Goal: Complete application form

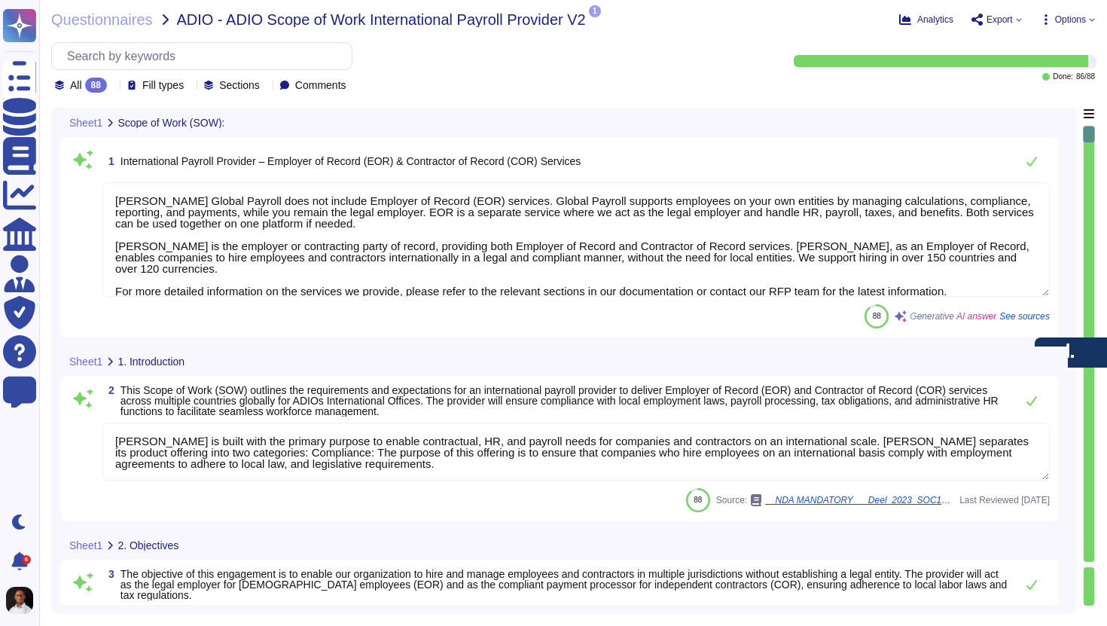
type textarea "[PERSON_NAME] Global Payroll does not include Employer of Record (EOR) services…"
type textarea "[PERSON_NAME] is built with the primary purpose to enable contractual, HR, and …"
type textarea "[PERSON_NAME] specializes in enabling organizations to hire and manage employee…"
type textarea "[PERSON_NAME] offers Employer of Record (EOR) services in over 150 countries gl…"
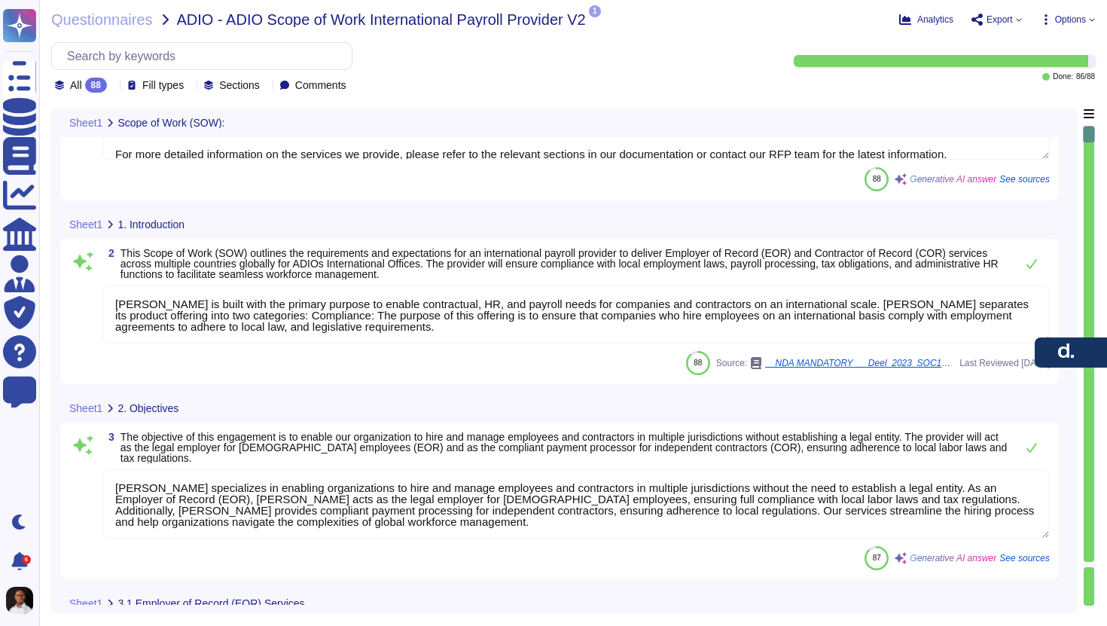
type textarea "[PERSON_NAME] acts as a co-employer while providing services to our clients and…"
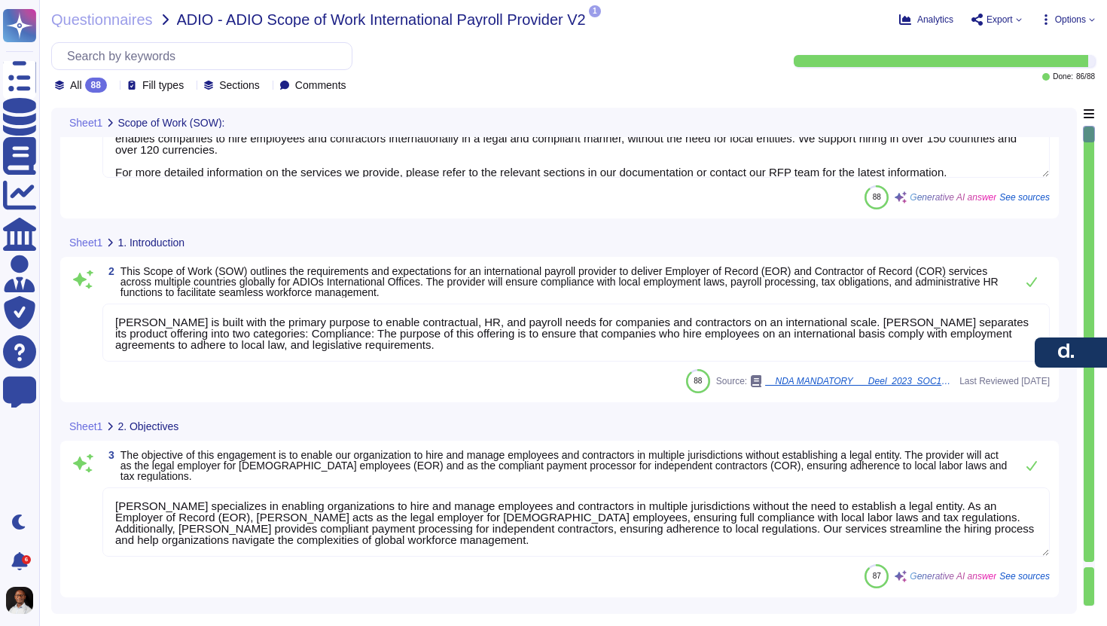
scroll to position [121, 0]
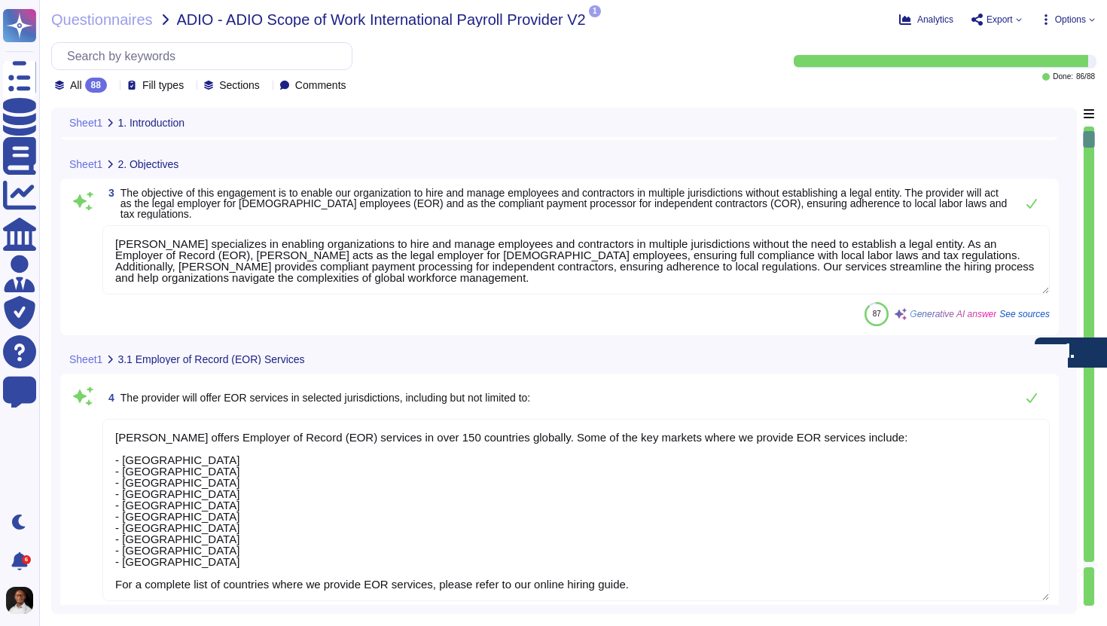
type textarea "[PERSON_NAME] facilitates the onboarding process for employees, which includes …"
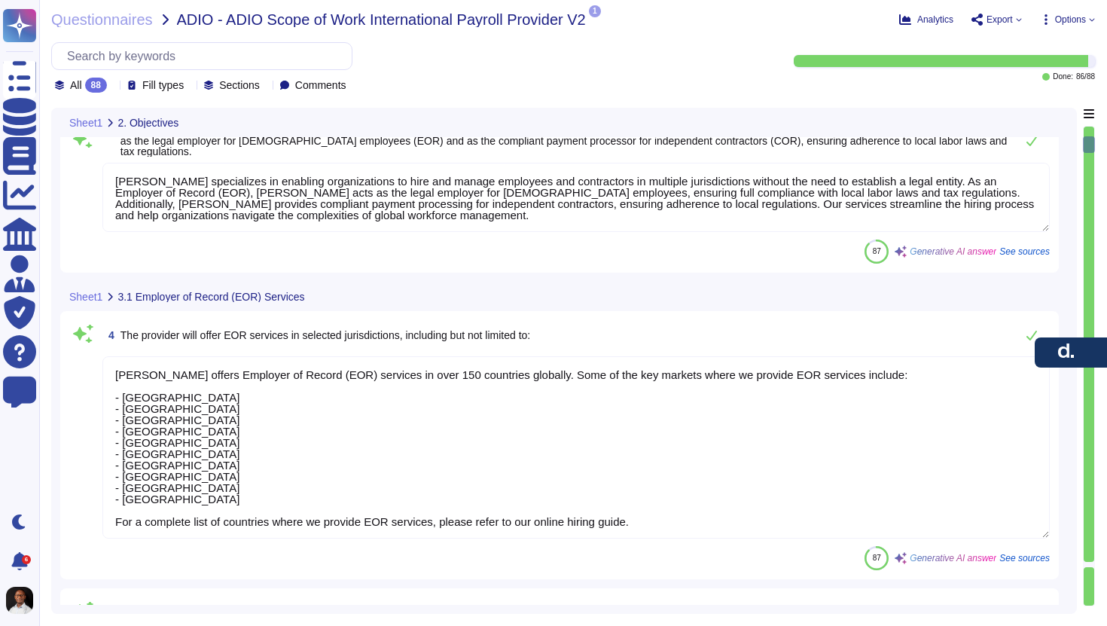
scroll to position [415, 0]
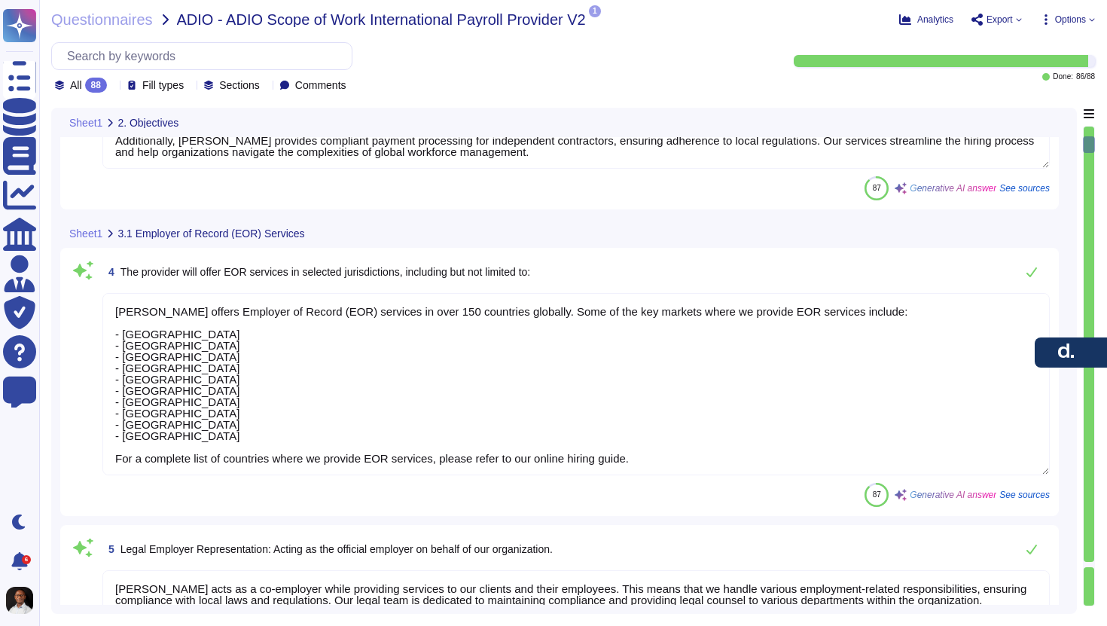
type textarea "[PERSON_NAME] payroll processing oversees the payroll cycle, ensuring timely an…"
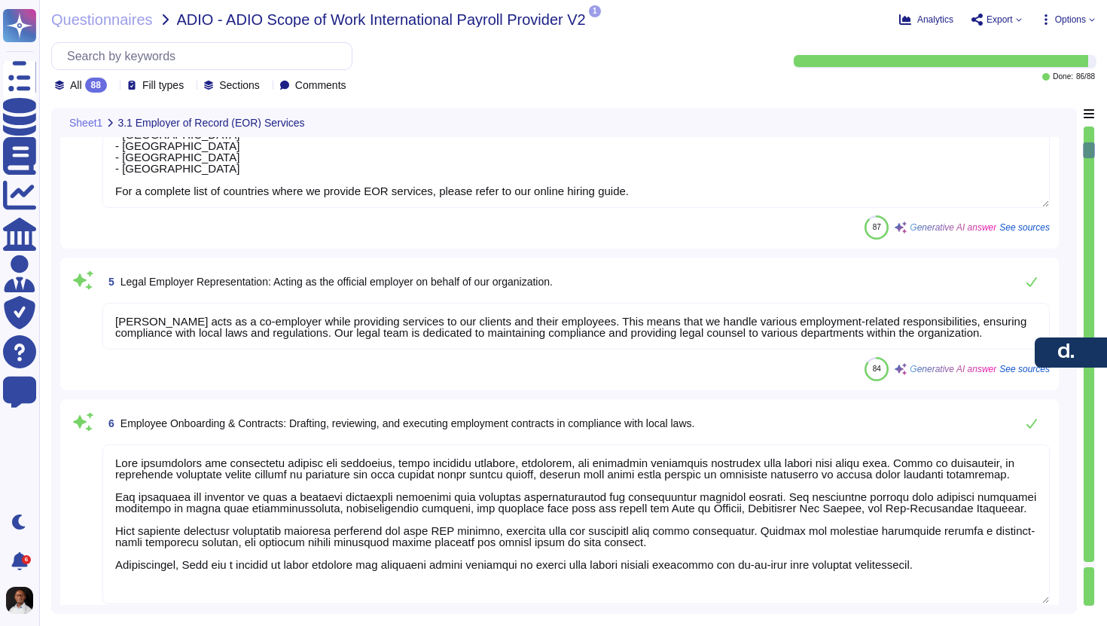
scroll to position [755, 0]
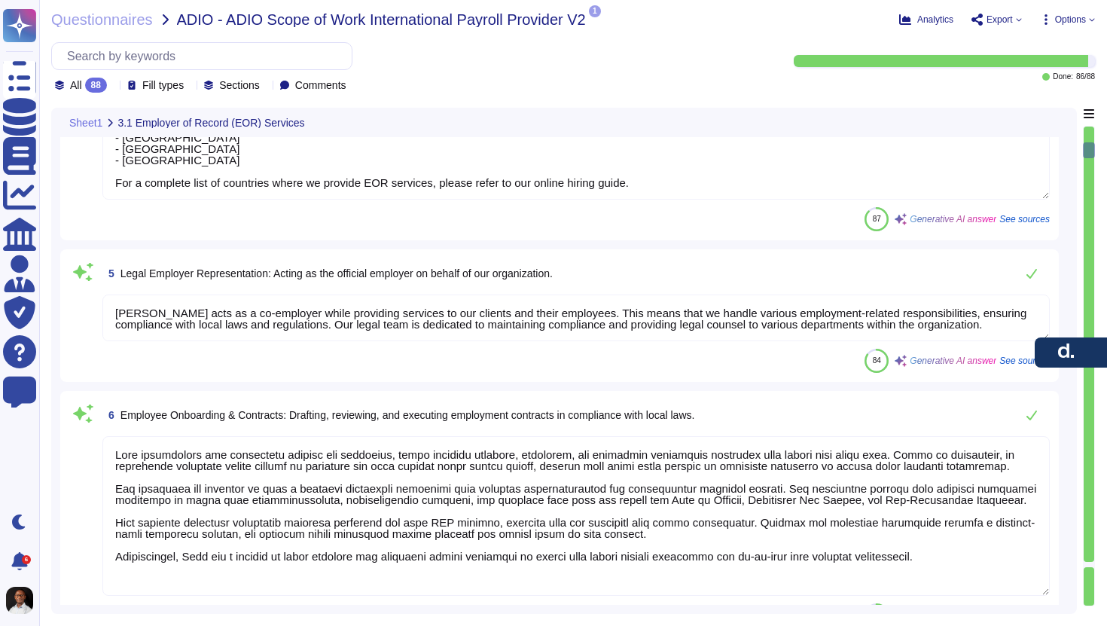
click at [312, 310] on textarea "[PERSON_NAME] acts as a co-employer while providing services to our clients and…" at bounding box center [576, 317] width 948 height 47
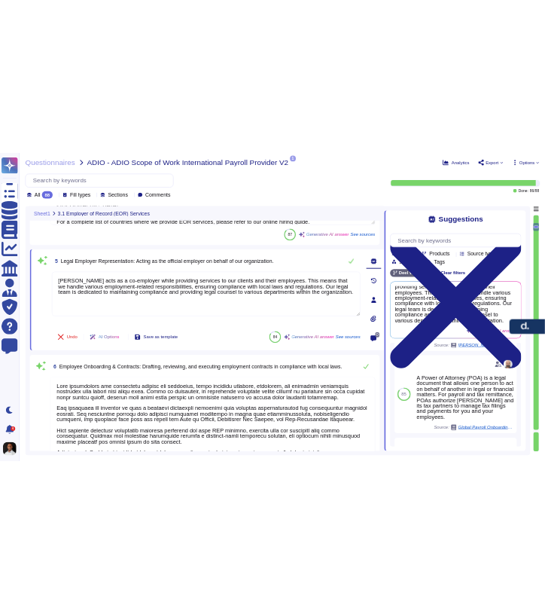
scroll to position [845, 0]
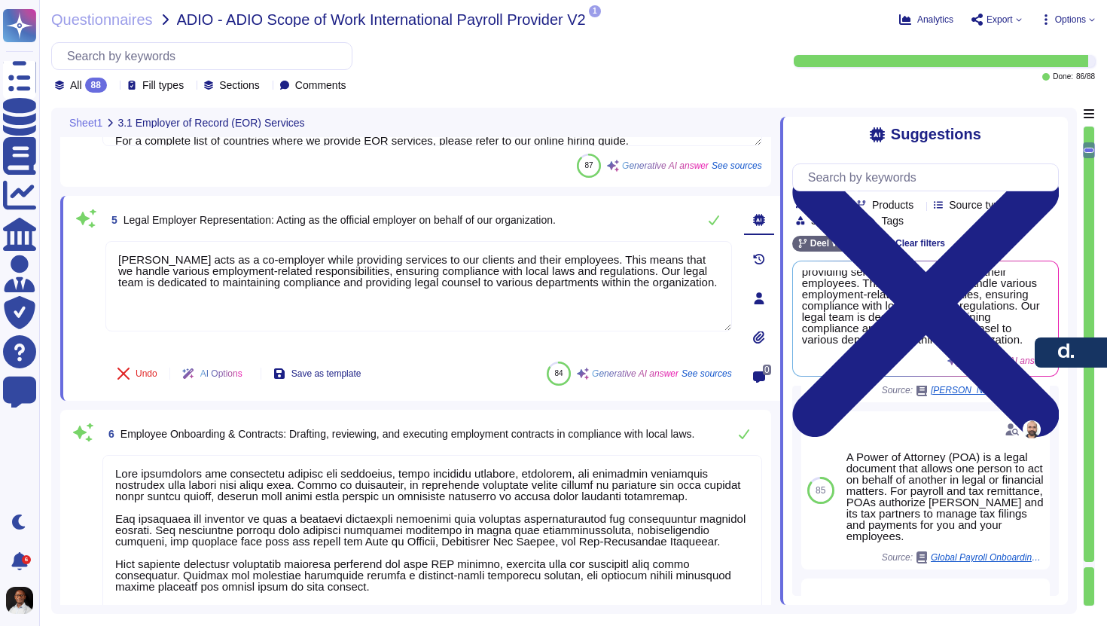
type textarea "[PERSON_NAME] ensures adherence to local tax laws, including income tax, social…"
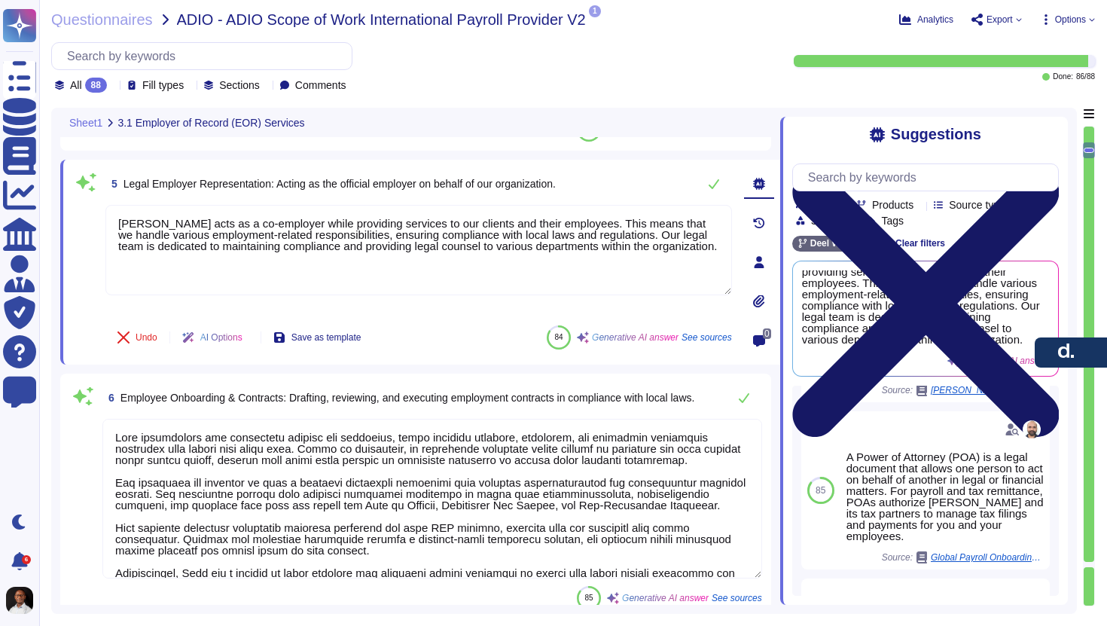
click at [1049, 135] on icon at bounding box center [925, 304] width 267 height 356
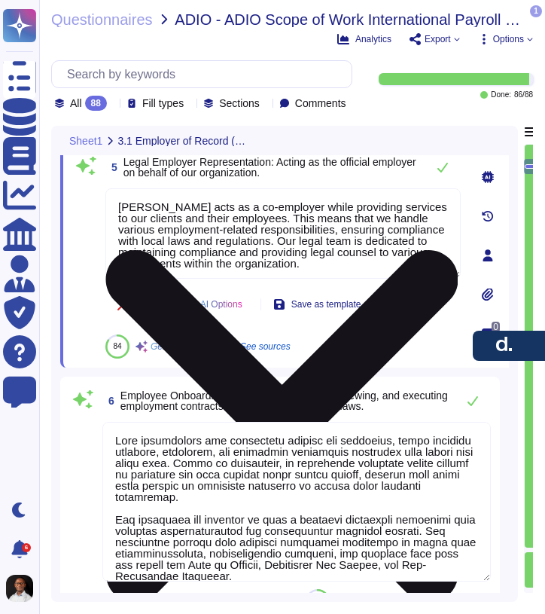
scroll to position [3, 0]
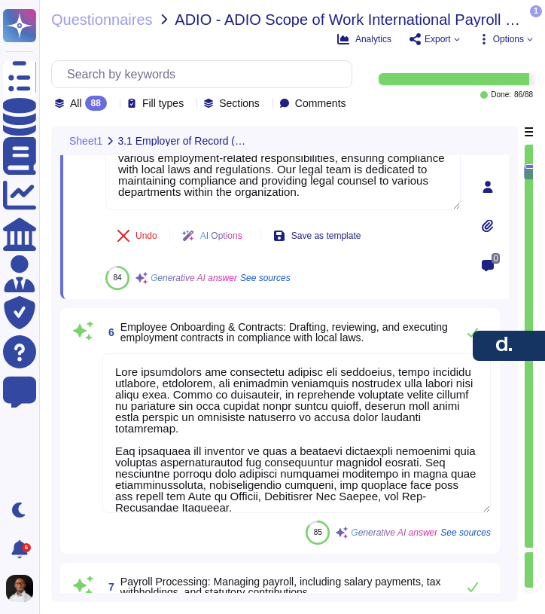
type textarea "[PERSON_NAME] ensures adherence to local tax laws, including income tax, social…"
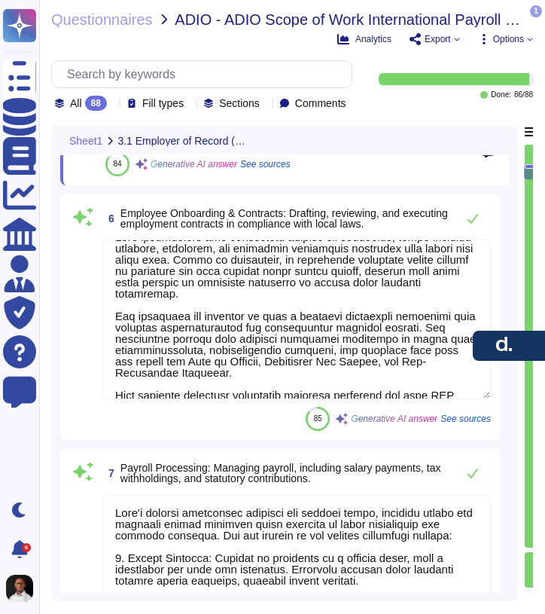
scroll to position [0, 0]
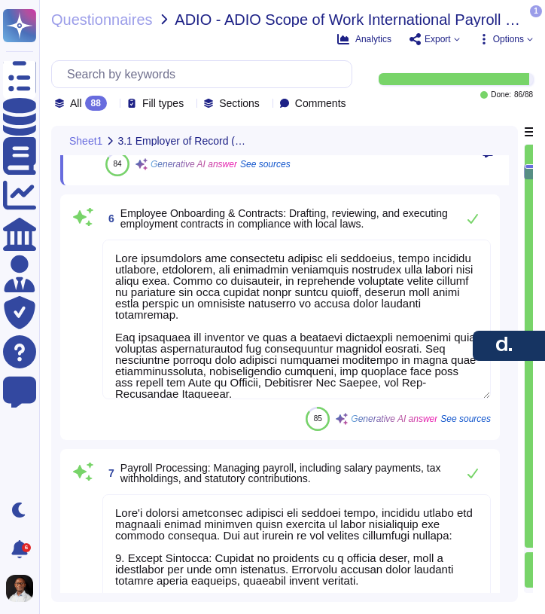
click at [332, 314] on textarea at bounding box center [296, 320] width 389 height 160
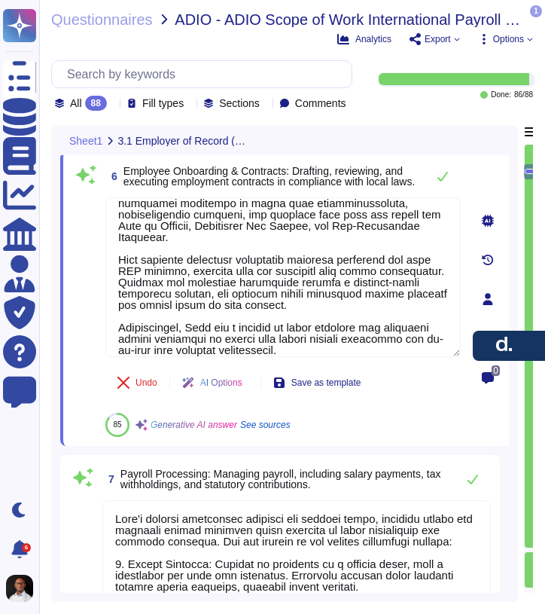
scroll to position [1014, 0]
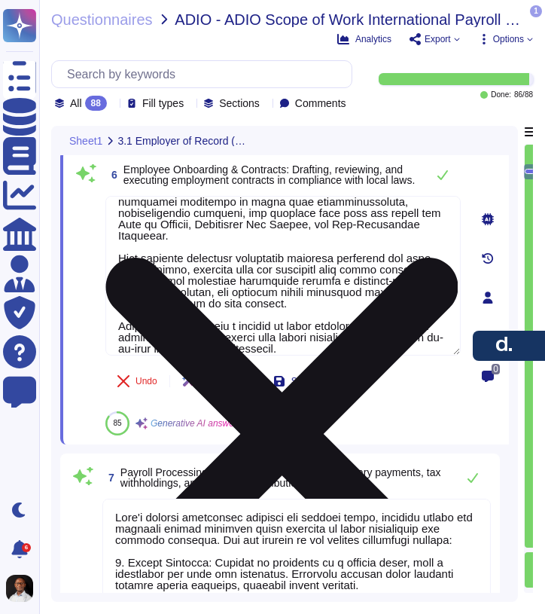
click at [224, 327] on textarea at bounding box center [283, 276] width 356 height 160
drag, startPoint x: 185, startPoint y: 331, endPoint x: 395, endPoint y: 328, distance: 209.4
click at [395, 328] on textarea at bounding box center [283, 276] width 356 height 160
paste textarea "Our in-house legal and HR teams, supported by local legal partners,"
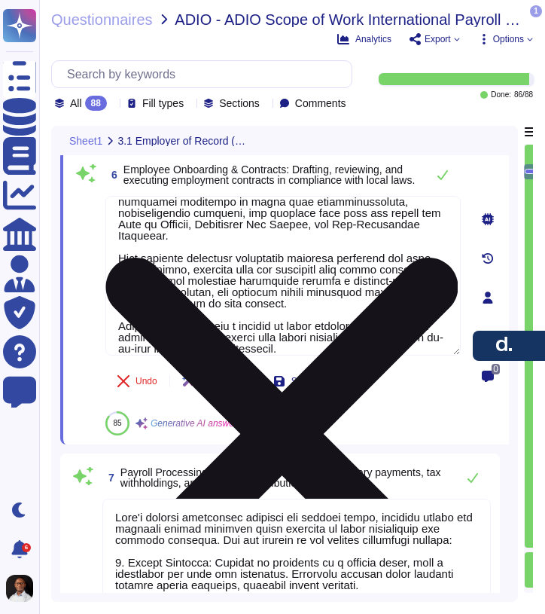
scroll to position [2, 0]
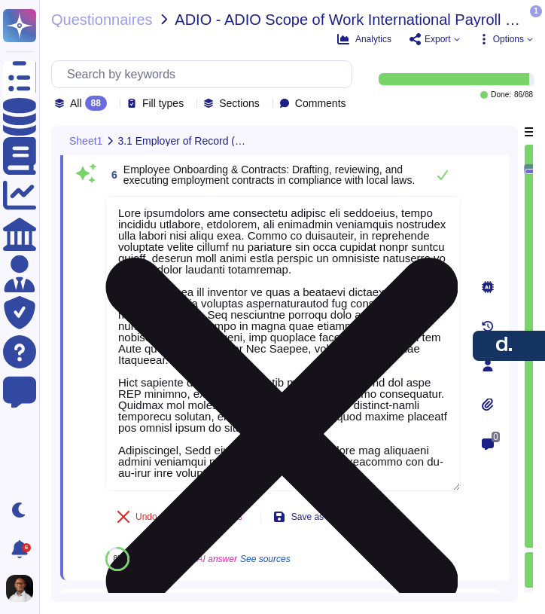
type textarea "[PERSON_NAME] ensures adherence to local tax laws, including income tax, social…"
click at [293, 386] on textarea at bounding box center [283, 343] width 356 height 295
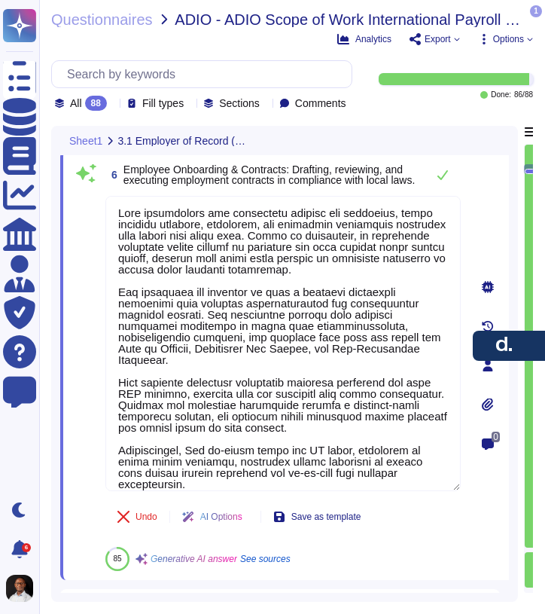
type textarea "[PERSON_NAME] facilitates the onboarding process for employees, which includes …"
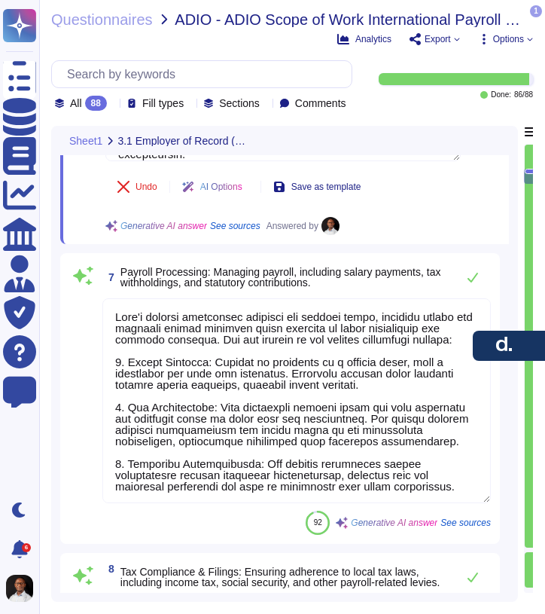
scroll to position [0, 3]
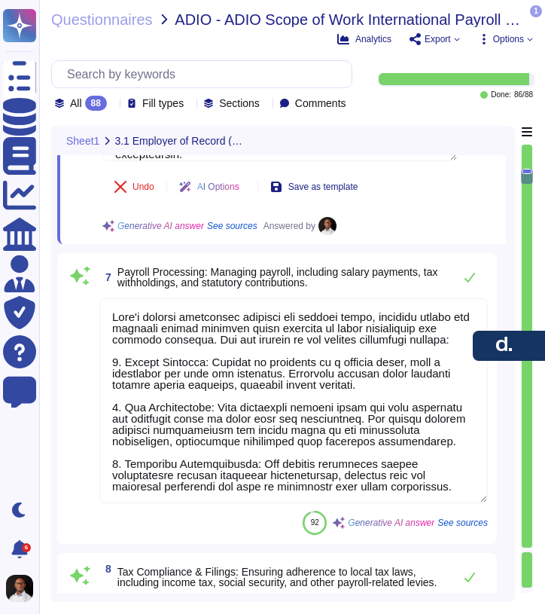
click at [322, 424] on textarea at bounding box center [293, 400] width 389 height 205
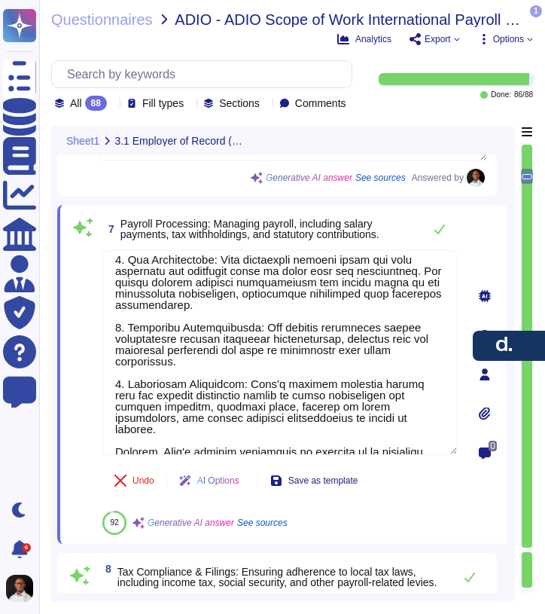
scroll to position [160, 0]
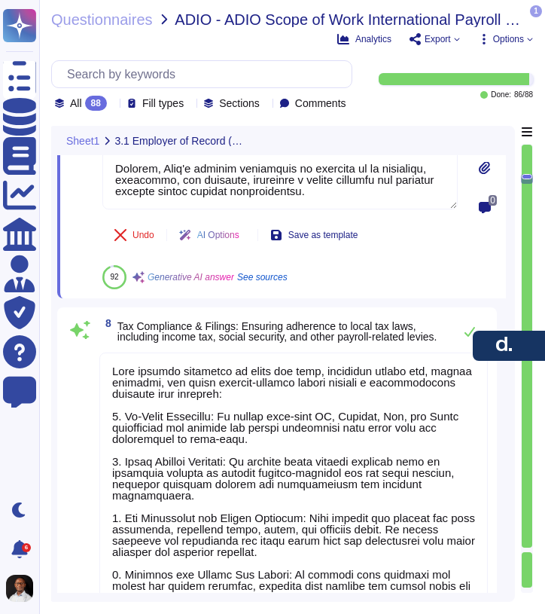
type textarea "[PERSON_NAME] provides a comprehensive benefits administration platform that ef…"
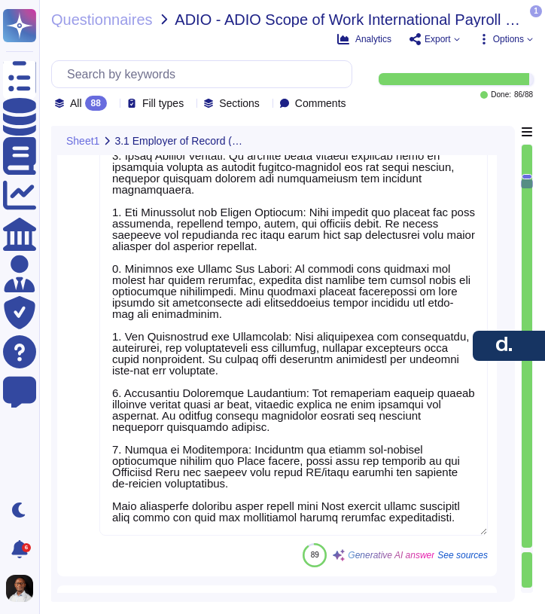
scroll to position [1875, 0]
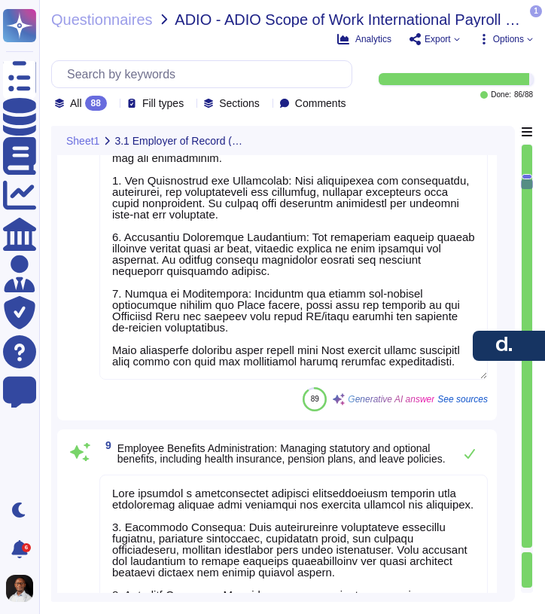
type textarea "[PERSON_NAME] provides comprehensive HR support, including guidance on labor la…"
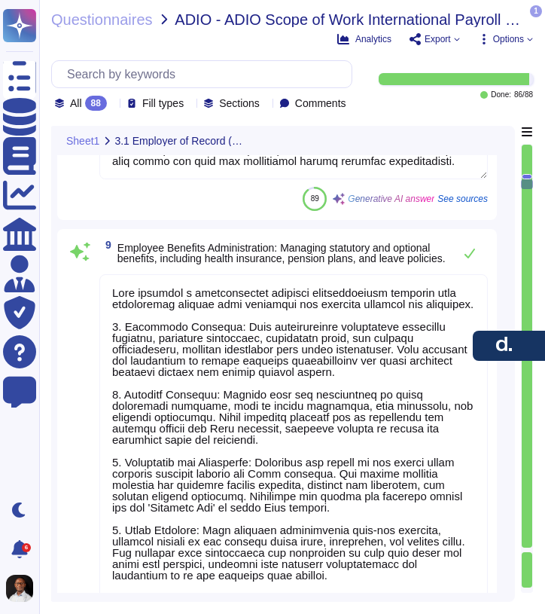
scroll to position [2211, 0]
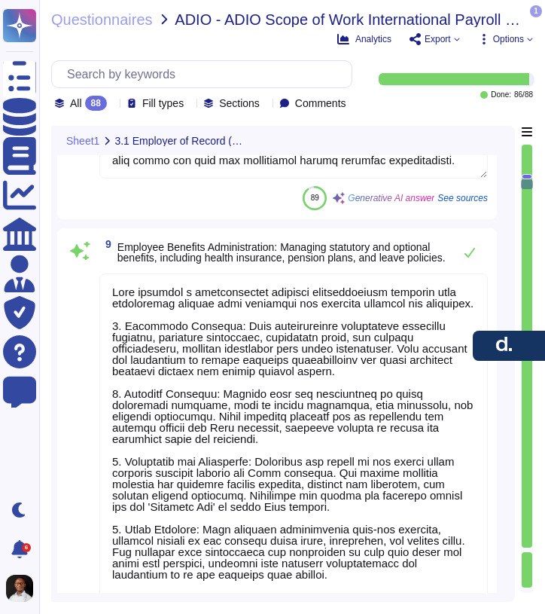
click at [277, 389] on textarea at bounding box center [293, 494] width 389 height 442
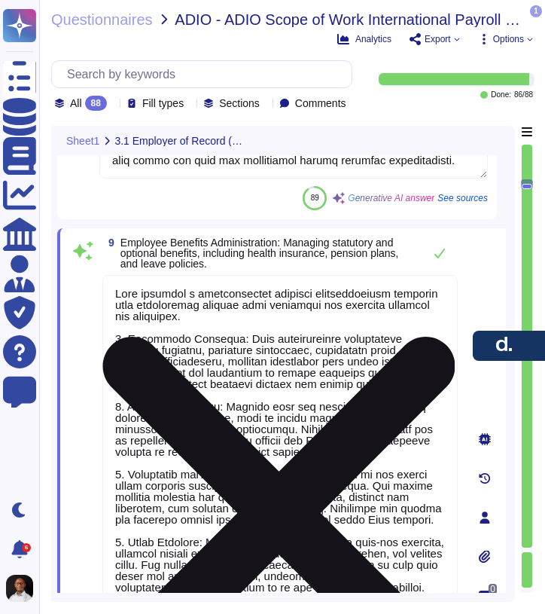
type textarea "[PERSON_NAME] provides comprehensive HR support, including guidance on labor la…"
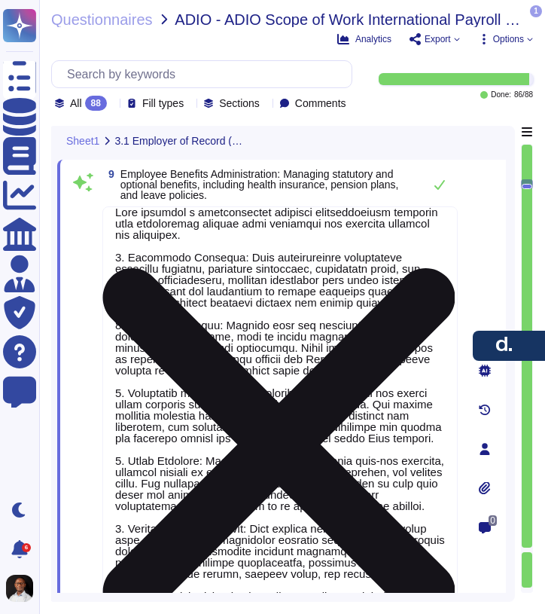
scroll to position [2291, 0]
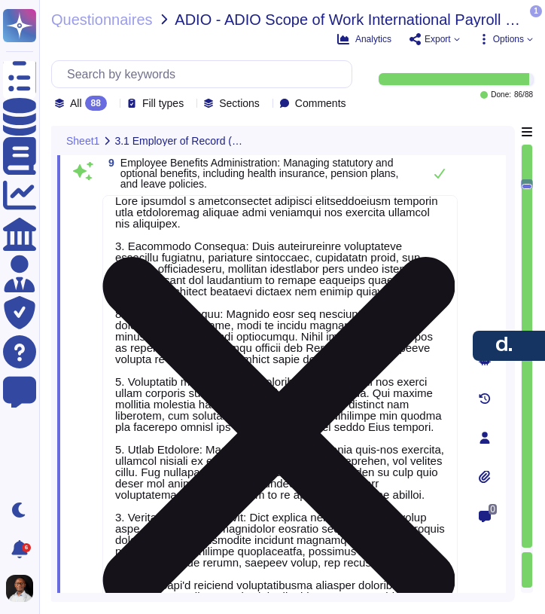
click at [231, 478] on textarea at bounding box center [280, 416] width 356 height 442
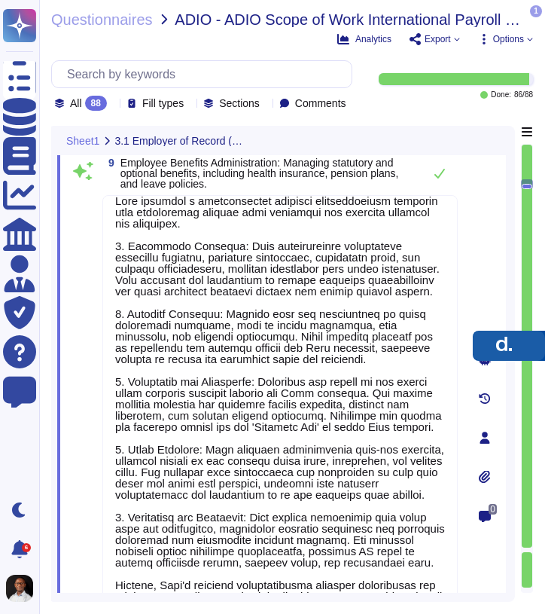
scroll to position [47, 0]
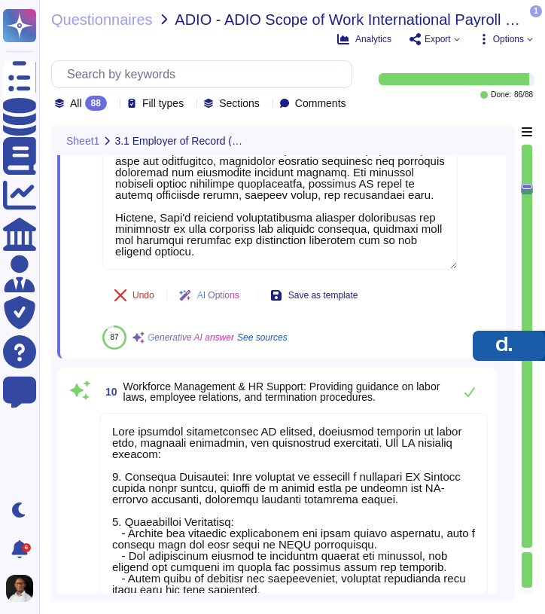
type textarea "[PERSON_NAME] ensures compliance with labor laws through a comprehensive approa…"
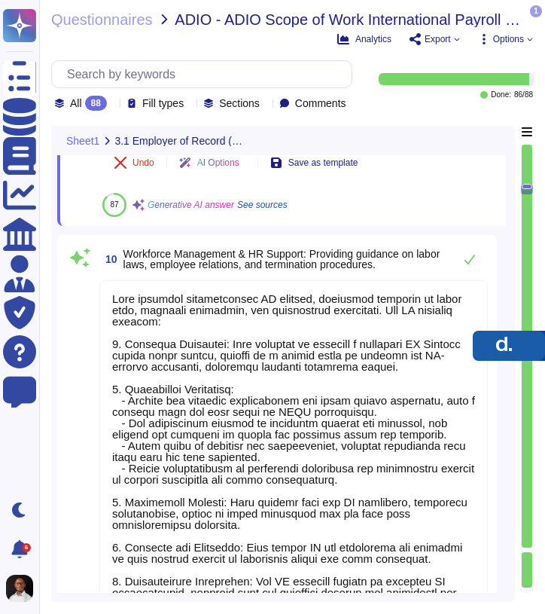
scroll to position [2, 0]
click at [236, 446] on textarea at bounding box center [293, 478] width 389 height 397
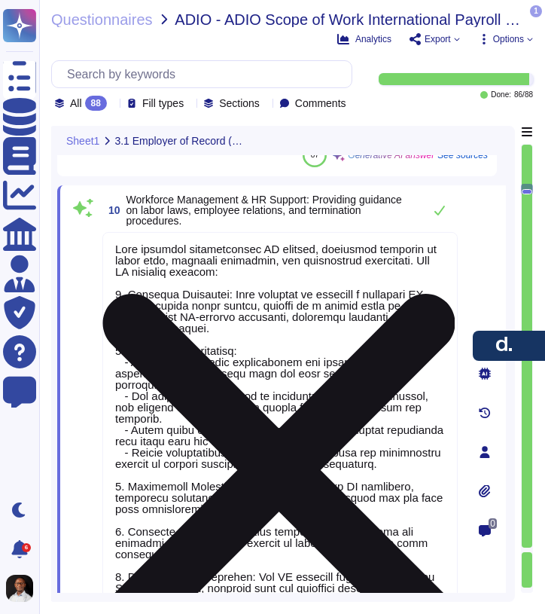
type textarea "[PERSON_NAME] ensures compliance with labor laws through a comprehensive approa…"
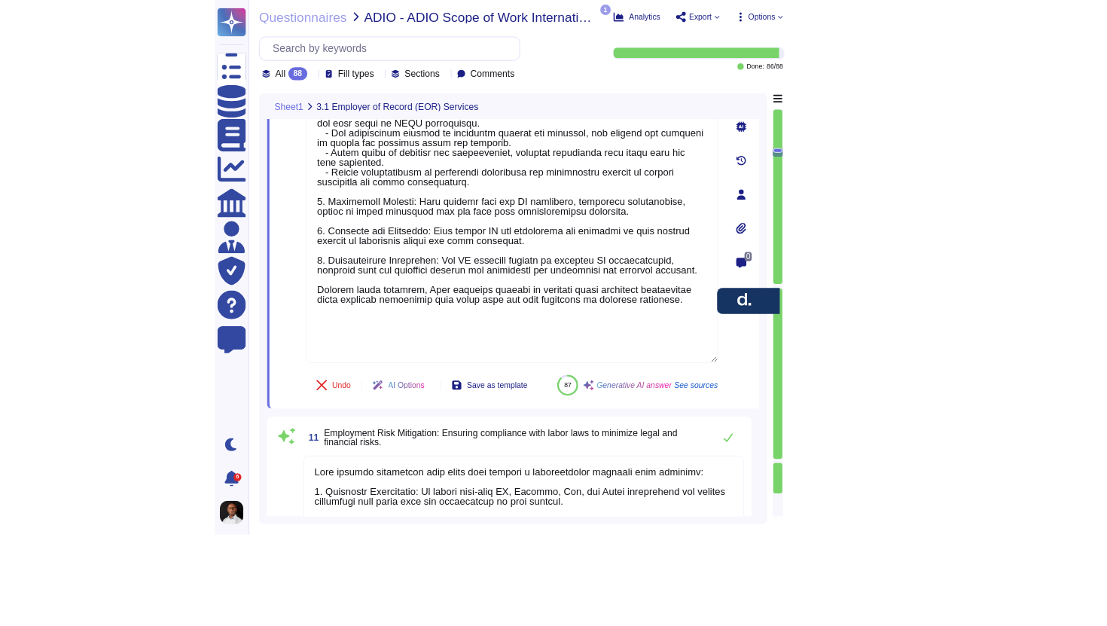
scroll to position [0, 0]
